Goal: Navigation & Orientation: Find specific page/section

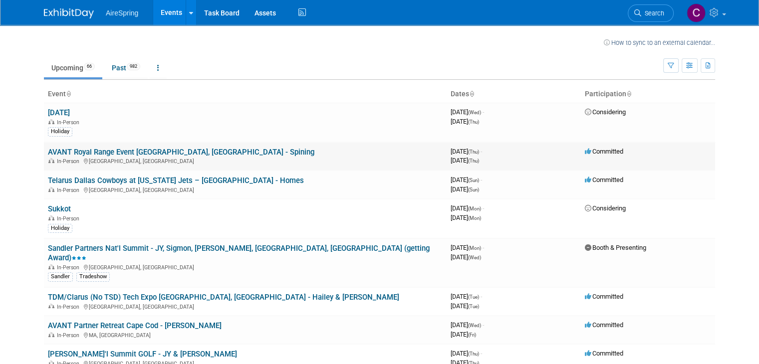
click at [85, 154] on link "AVANT Royal Range Event [GEOGRAPHIC_DATA], [GEOGRAPHIC_DATA] - Spining" at bounding box center [181, 152] width 267 height 9
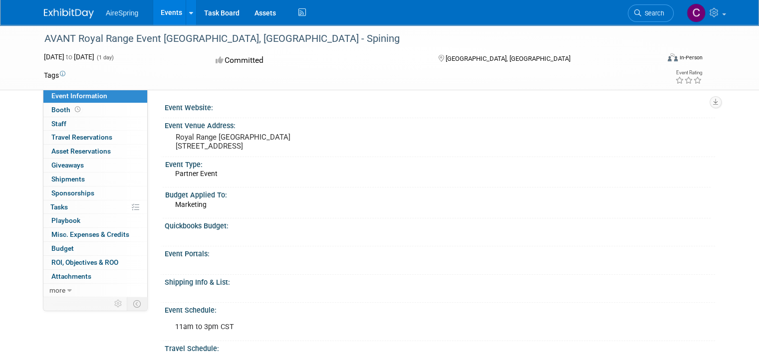
click at [165, 10] on link "Events" at bounding box center [171, 12] width 36 height 25
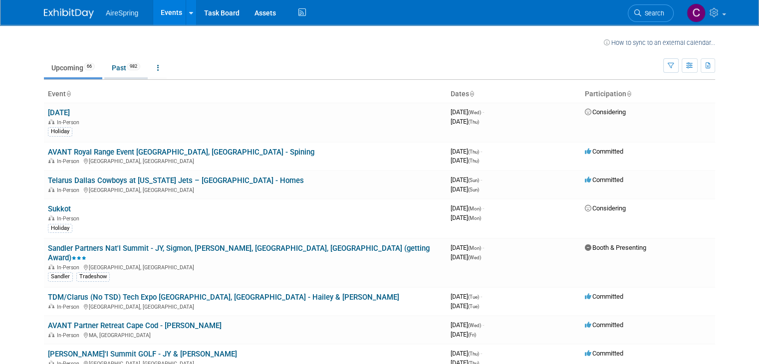
click at [116, 65] on link "Past 982" at bounding box center [125, 67] width 43 height 19
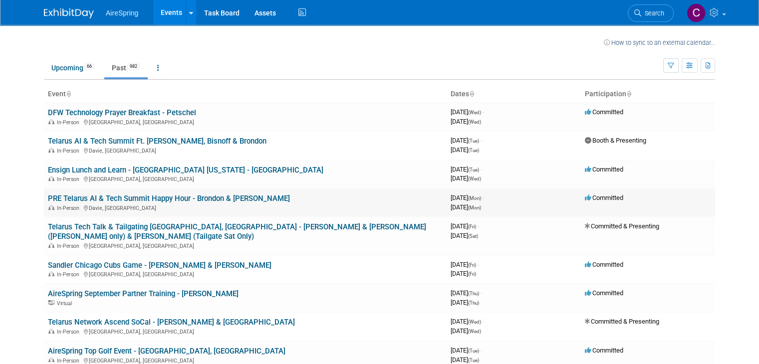
click at [128, 198] on link "PRE Telarus AI & Tech Summit Happy Hour - Brondon & [PERSON_NAME]" at bounding box center [169, 198] width 242 height 9
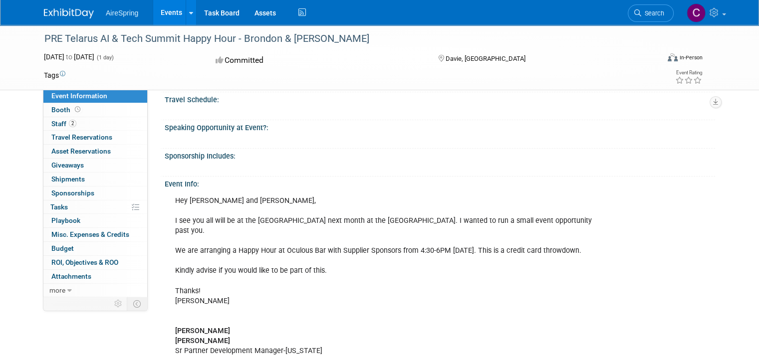
scroll to position [250, 0]
click at [55, 95] on span "Event Information" at bounding box center [79, 96] width 56 height 8
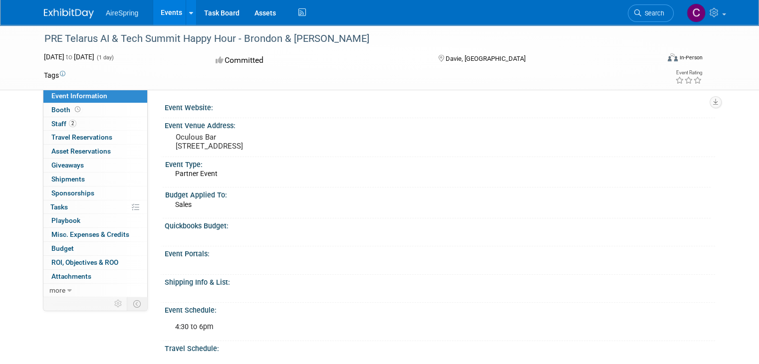
click at [51, 94] on span "Event Information" at bounding box center [79, 96] width 56 height 8
click at [159, 14] on link "Events" at bounding box center [171, 12] width 36 height 25
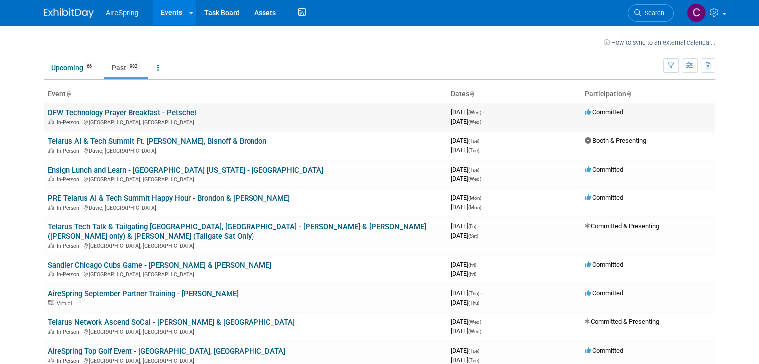
click at [91, 110] on link "DFW Technology Prayer Breakfast - Petschel" at bounding box center [122, 112] width 148 height 9
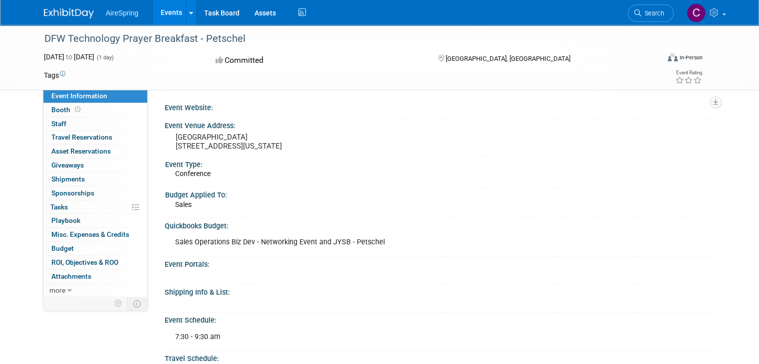
click at [158, 8] on link "Events" at bounding box center [171, 12] width 36 height 25
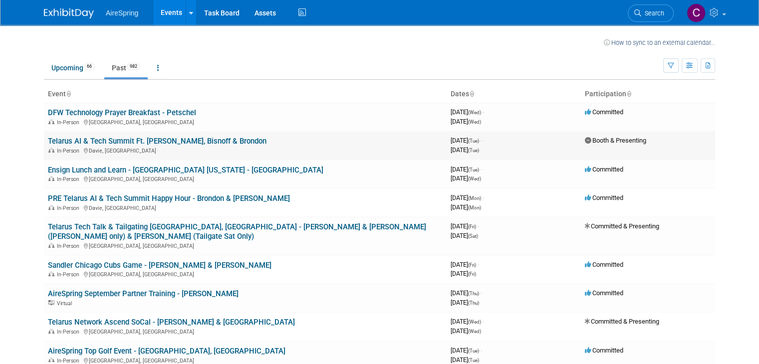
click at [140, 142] on link "Telarus AI & Tech Summit Ft. [PERSON_NAME], Bisnoff & Brondon" at bounding box center [157, 141] width 219 height 9
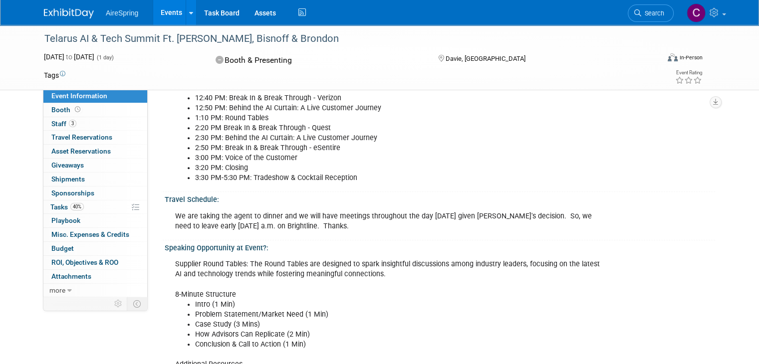
scroll to position [599, 0]
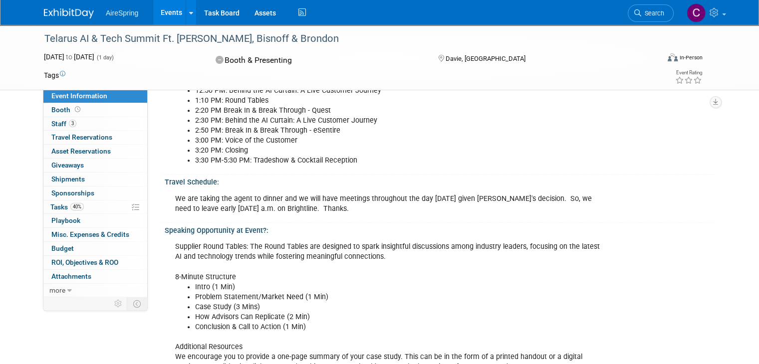
click at [159, 9] on link "Events" at bounding box center [171, 12] width 36 height 25
